Goal: Transaction & Acquisition: Purchase product/service

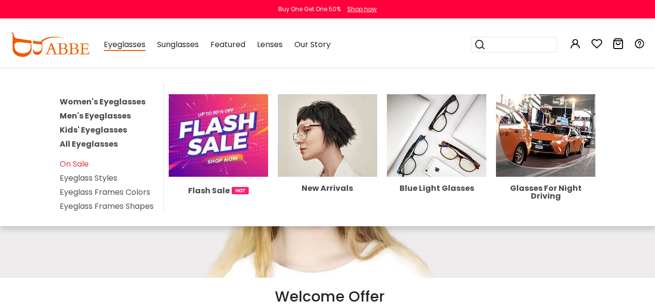
click at [116, 114] on link "Men's Eyeglasses" at bounding box center [95, 115] width 71 height 11
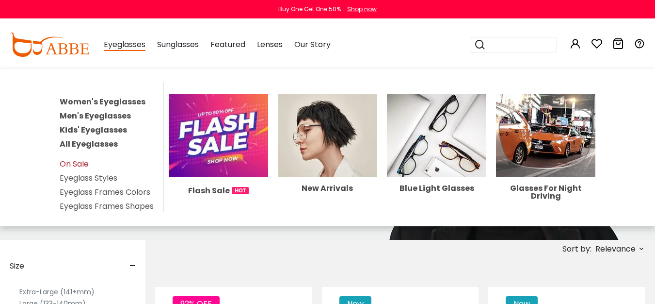
click at [81, 162] on link "On Sale" at bounding box center [74, 163] width 29 height 11
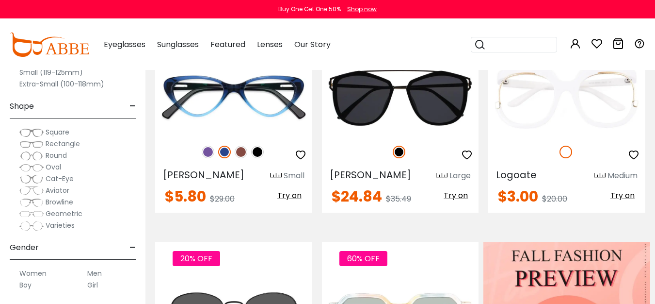
click at [0, 151] on div "Size - Extra-Large (141+mm) Large (133-140mm) Medium (126-132mm) Small (119-125…" at bounding box center [73, 144] width 146 height 318
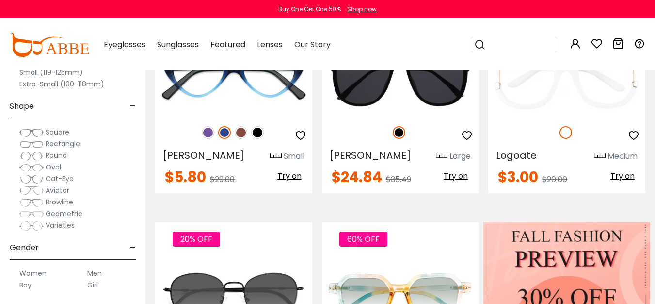
scroll to position [324, 0]
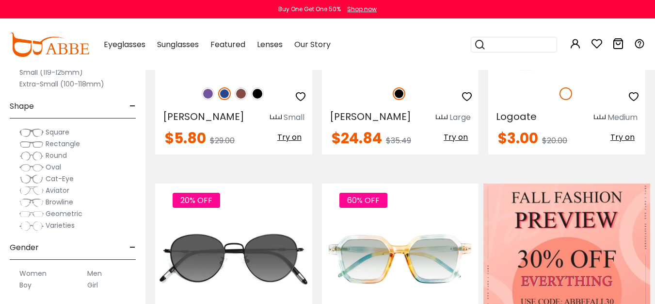
click at [98, 270] on label "Men" at bounding box center [94, 273] width 15 height 12
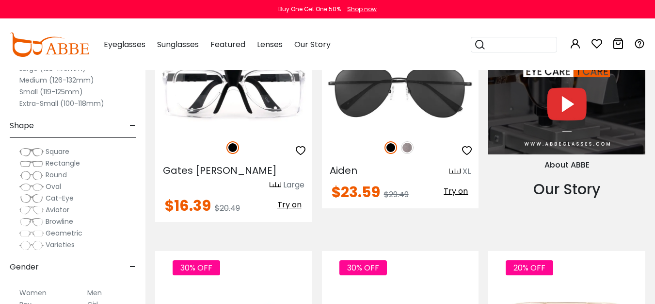
scroll to position [964, 0]
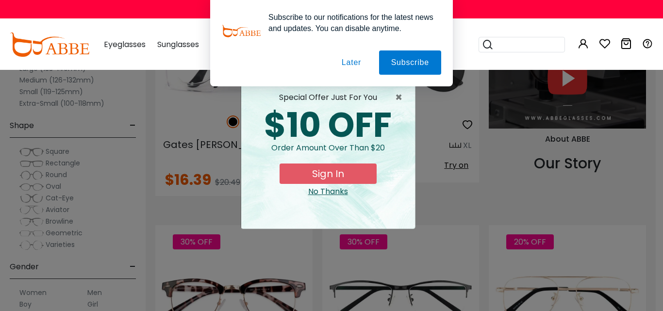
click at [338, 63] on button "Later" at bounding box center [351, 62] width 44 height 24
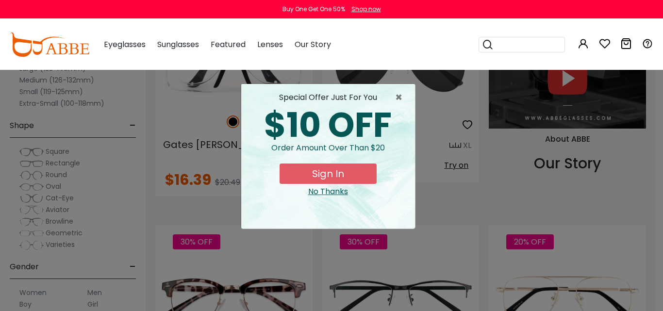
click at [655, 147] on div "× special offer just for you $10 OFF Order amount over than $20 Sign In No Than…" at bounding box center [331, 155] width 663 height 311
click at [348, 174] on button "Sign In" at bounding box center [327, 173] width 97 height 20
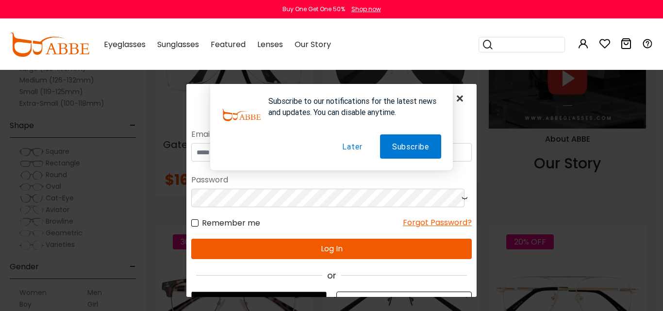
click at [455, 98] on span "×" at bounding box center [462, 98] width 14 height 21
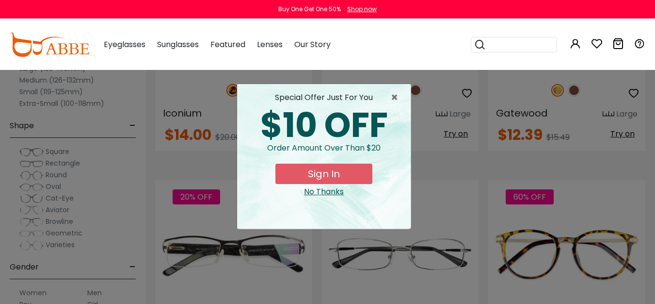
scroll to position [1495, 0]
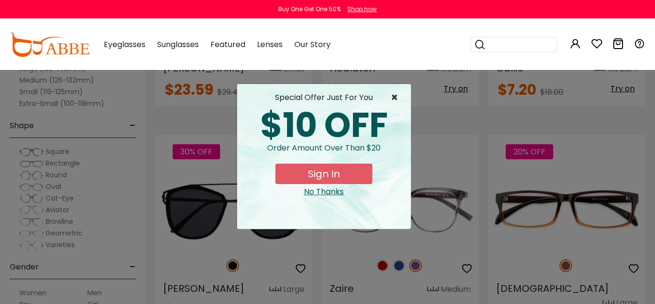
drag, startPoint x: 399, startPoint y: 99, endPoint x: 406, endPoint y: 110, distance: 12.9
click at [399, 99] on span "×" at bounding box center [397, 98] width 12 height 12
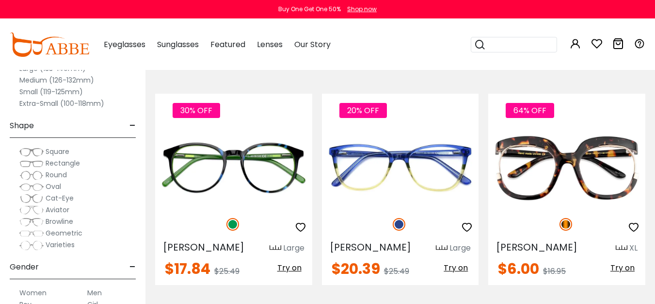
scroll to position [4236, 0]
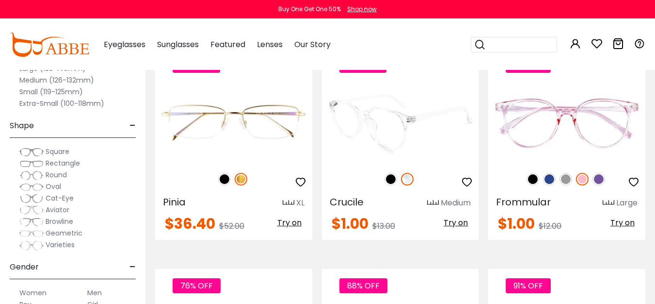
click at [433, 83] on img at bounding box center [400, 122] width 157 height 79
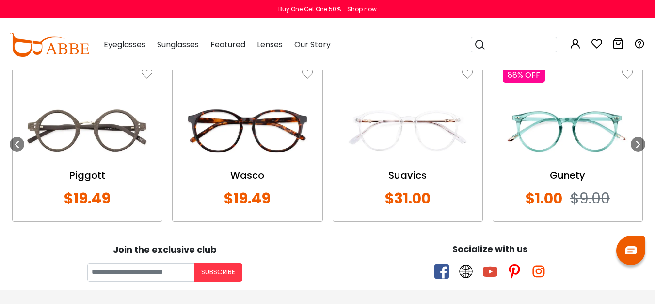
scroll to position [809, 0]
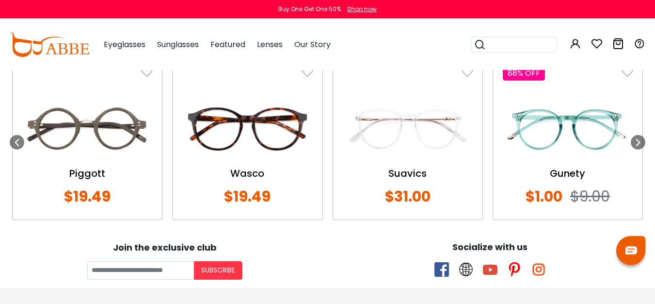
click at [539, 114] on img at bounding box center [568, 128] width 130 height 65
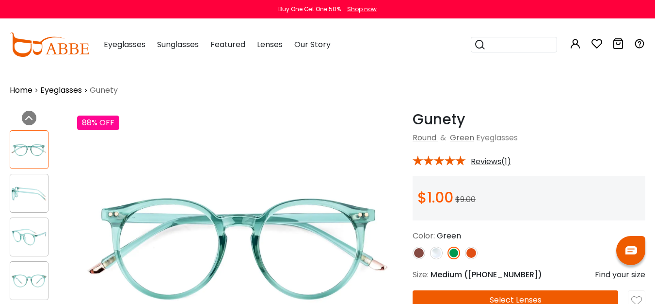
click at [421, 252] on img at bounding box center [419, 252] width 13 height 13
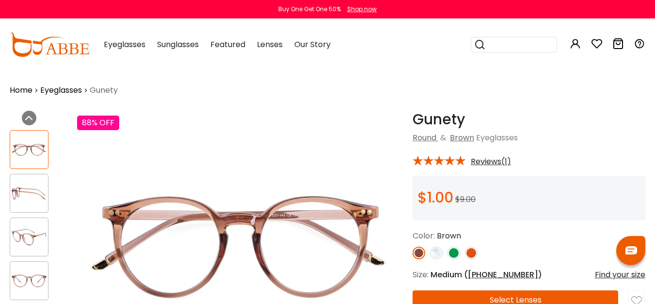
click at [438, 255] on img at bounding box center [436, 252] width 13 height 13
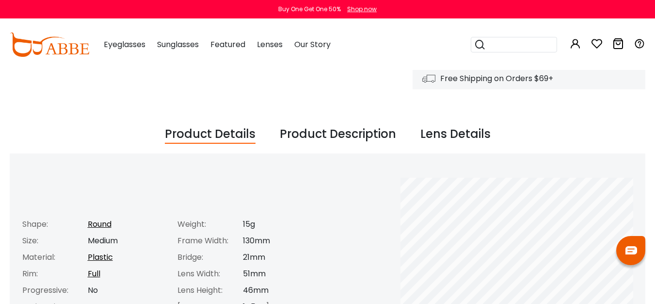
scroll to position [194, 0]
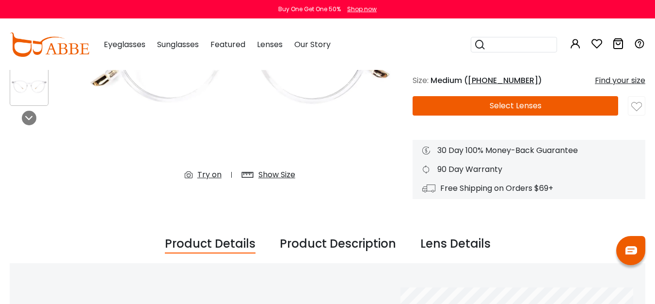
click at [576, 1] on div "Buy One Get One 50% Shop now" at bounding box center [327, 9] width 655 height 18
click at [345, 155] on img at bounding box center [240, 53] width 326 height 272
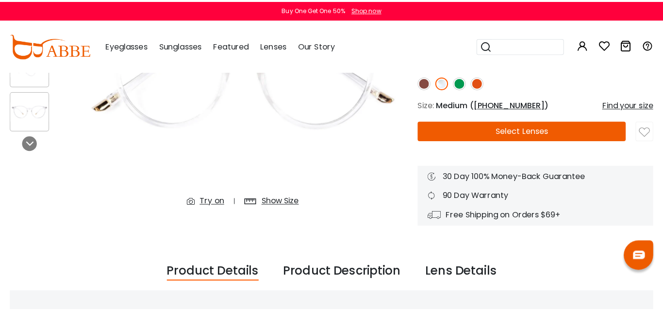
scroll to position [155, 0]
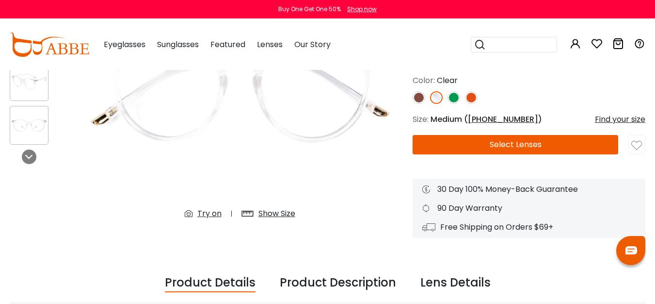
click at [624, 117] on div "Find your size" at bounding box center [620, 120] width 50 height 12
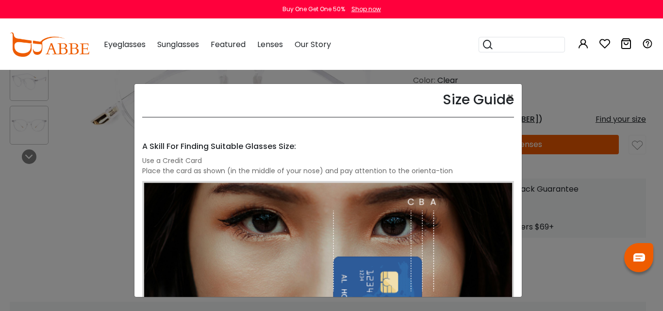
click at [415, 147] on h4 "A Skill For Finding Suitable Glasses Size:" at bounding box center [328, 146] width 372 height 9
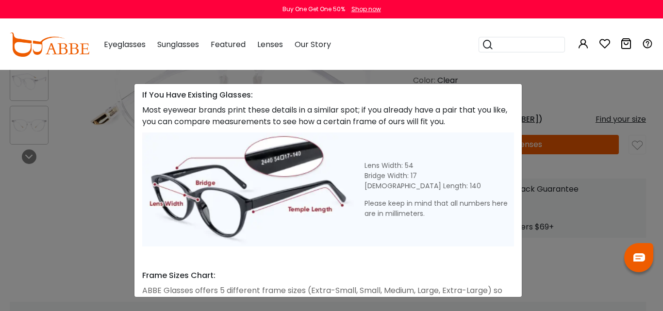
scroll to position [510, 0]
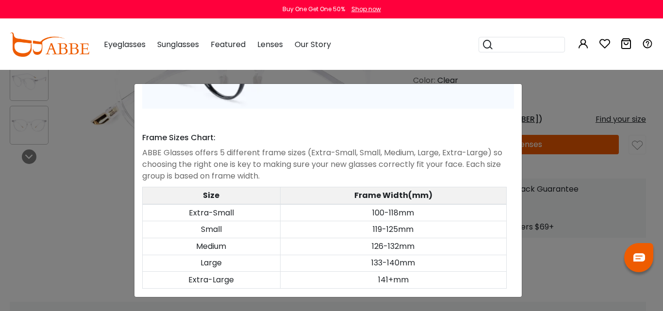
click at [423, 41] on div "Eyeglasses Women's Eyeglasses Men's Eyeglasses Kids' Eyeglasses All Eyeglasses …" at bounding box center [373, 44] width 559 height 50
